Goal: Task Accomplishment & Management: Manage account settings

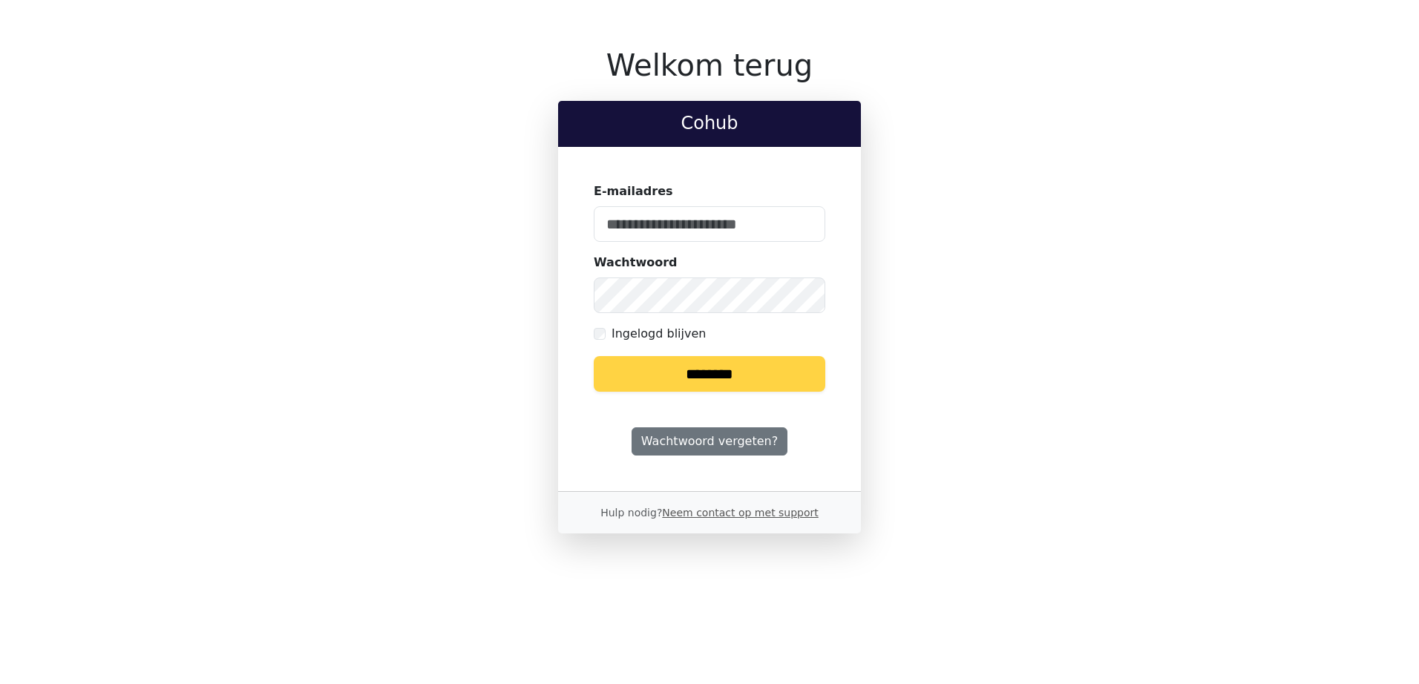
type input "**********"
click at [663, 337] on label "Ingelogd blijven" at bounding box center [658, 334] width 94 height 18
click at [671, 363] on input "********" at bounding box center [710, 374] width 232 height 36
